Goal: Information Seeking & Learning: Learn about a topic

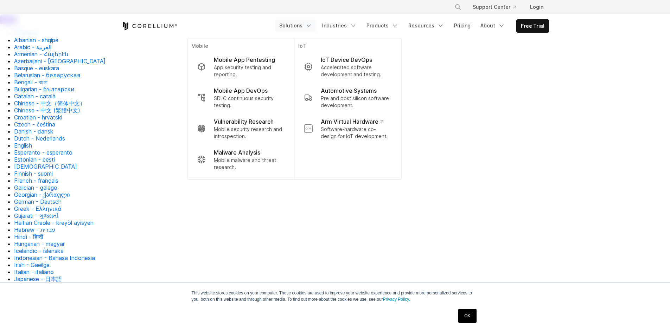
click at [303, 24] on link "Solutions" at bounding box center [295, 25] width 41 height 13
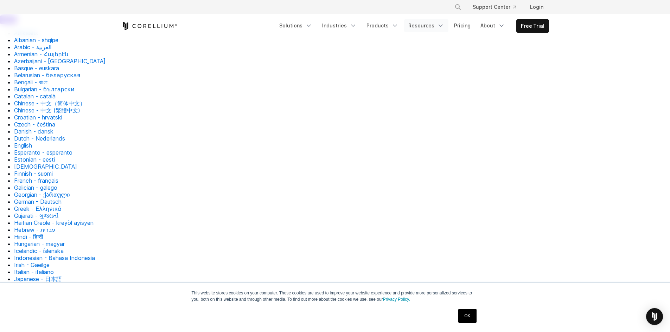
click at [420, 29] on link "Resources" at bounding box center [426, 25] width 44 height 13
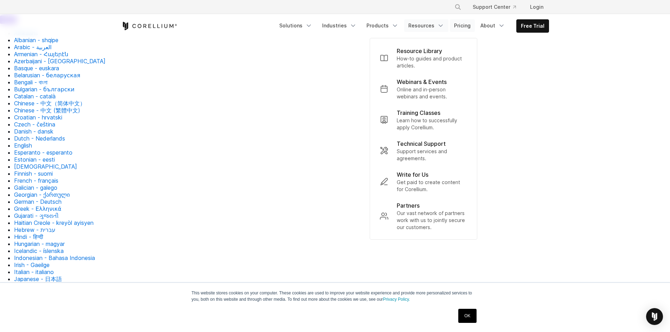
click at [460, 21] on link "Pricing" at bounding box center [462, 25] width 25 height 13
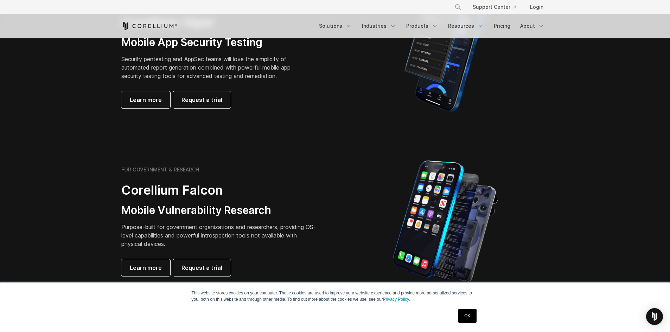
scroll to position [808, 0]
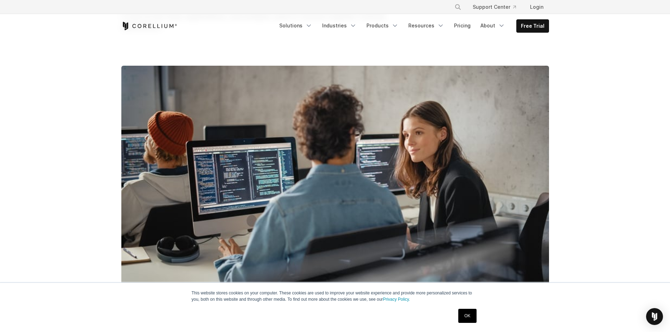
scroll to position [562, 0]
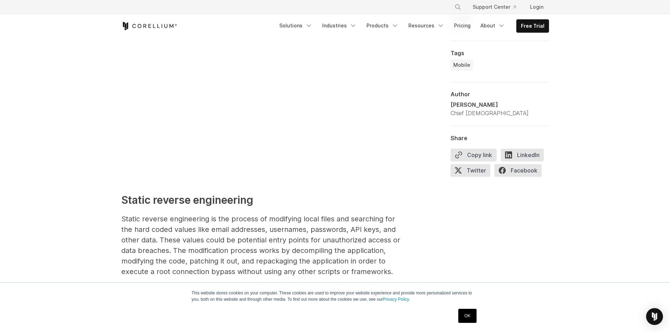
scroll to position [1090, 0]
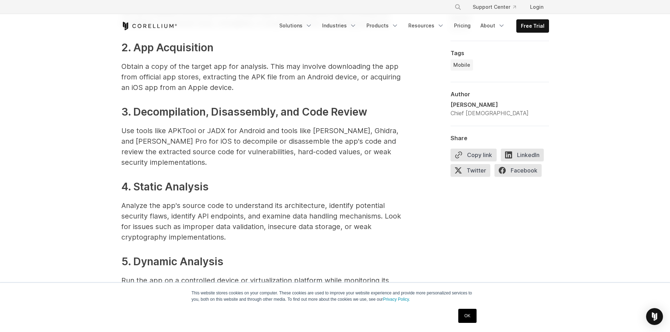
scroll to position [1792, 0]
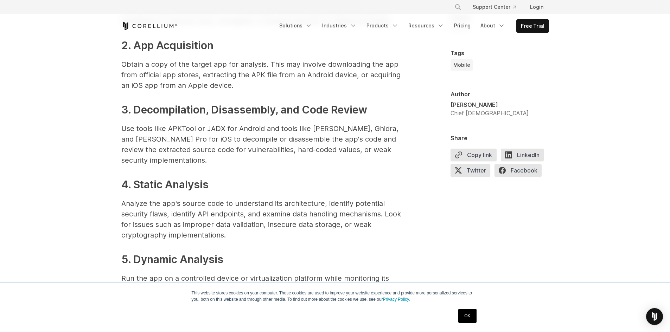
drag, startPoint x: 125, startPoint y: 126, endPoint x: 281, endPoint y: 118, distance: 156.6
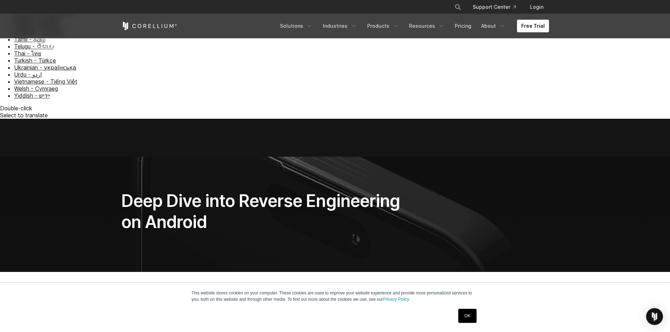
scroll to position [387, 0]
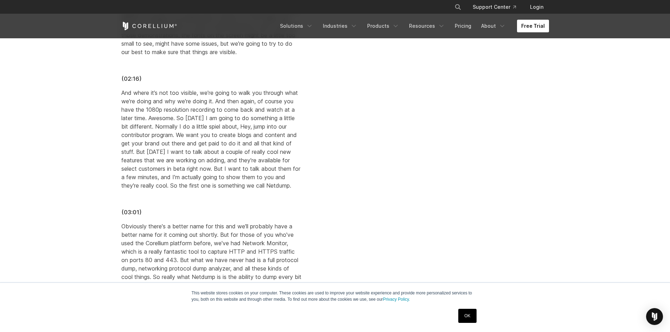
scroll to position [1266, 0]
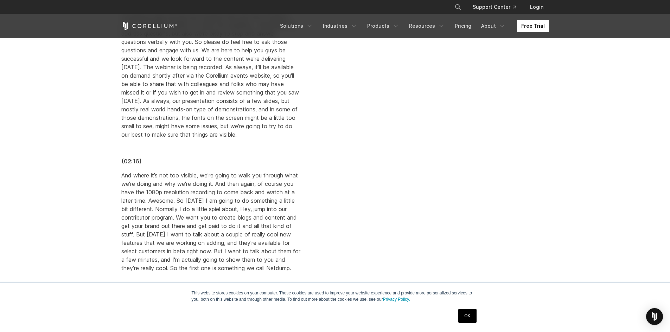
click at [539, 26] on link "Free Trial" at bounding box center [533, 26] width 32 height 13
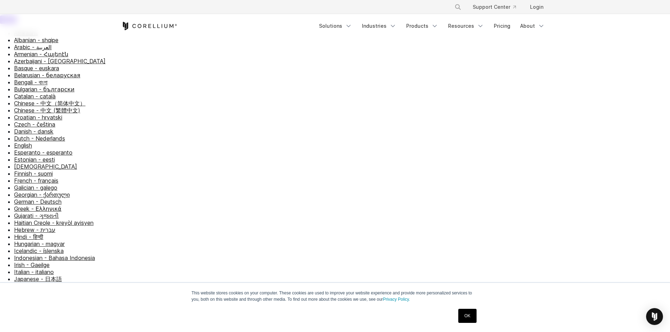
select select "**"
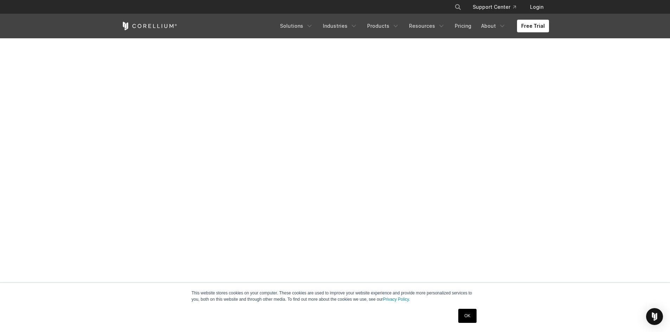
scroll to position [668, 0]
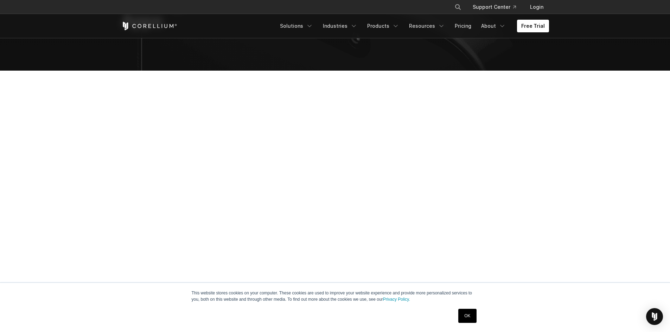
scroll to position [773, 0]
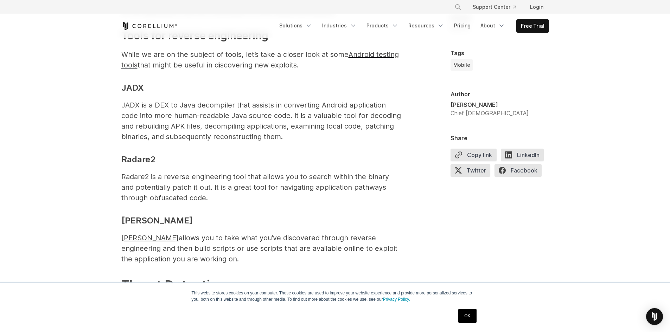
scroll to position [1792, 0]
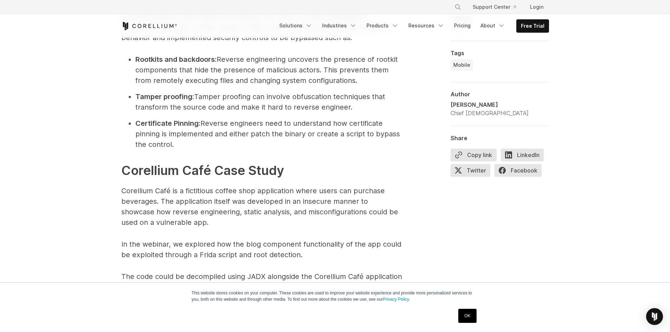
scroll to position [2176, 0]
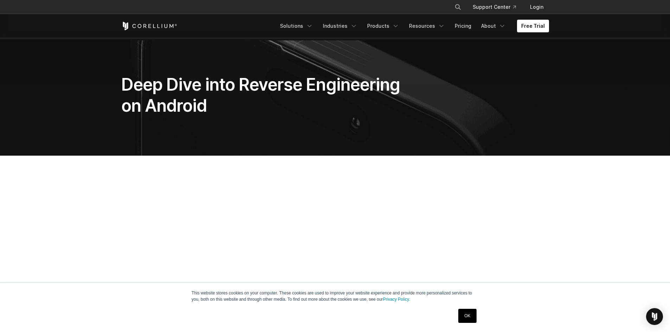
scroll to position [492, 0]
